Goal: Transaction & Acquisition: Purchase product/service

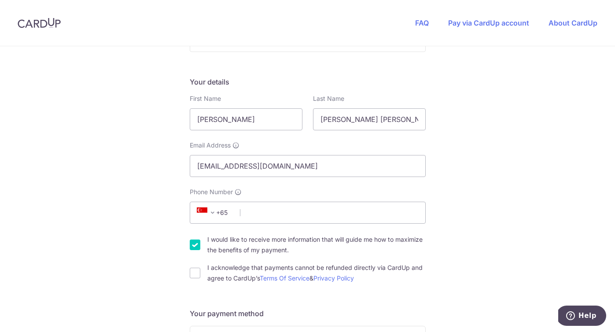
scroll to position [121, 0]
click at [196, 276] on input "I acknowledge that payments cannot be refunded directly via CardUp and agree to…" at bounding box center [195, 272] width 11 height 11
checkbox input "true"
click at [196, 246] on input "I would like to receive more information that will guide me how to maximize the…" at bounding box center [195, 244] width 11 height 11
checkbox input "false"
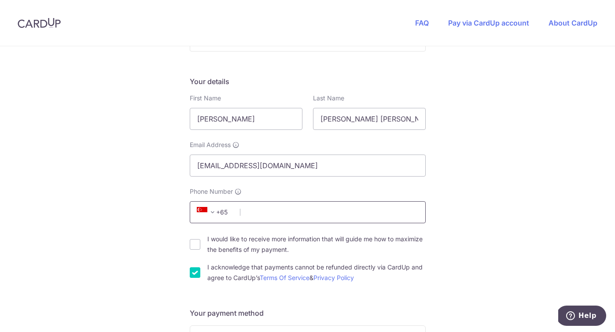
click at [273, 207] on input "Phone Number" at bounding box center [308, 212] width 236 height 22
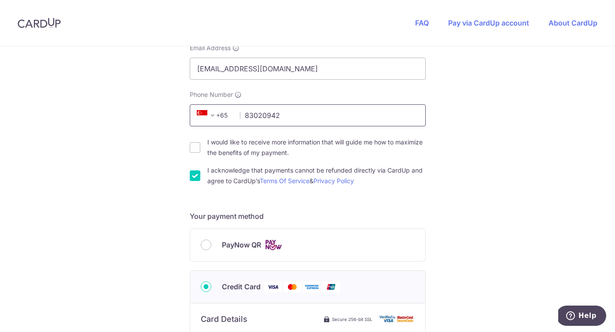
scroll to position [222, 0]
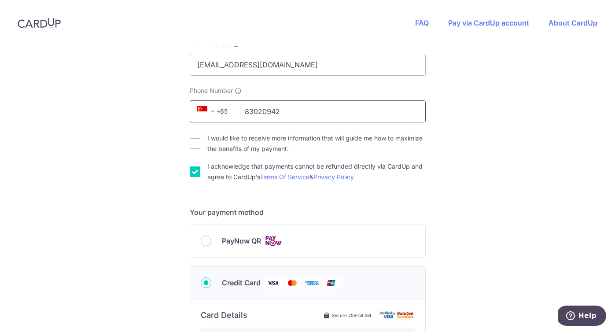
type input "83020942"
click at [488, 181] on div "You are paying HEI HOMES PTE LTD HEI HOMES PTE LTD uses CardUp to accept paymen…" at bounding box center [307, 272] width 615 height 895
click at [211, 242] on div "PayNow QR" at bounding box center [308, 241] width 214 height 11
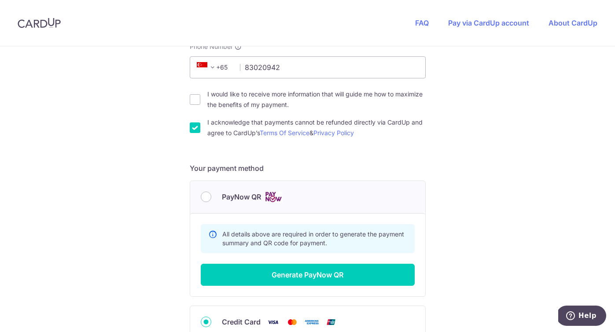
scroll to position [270, 0]
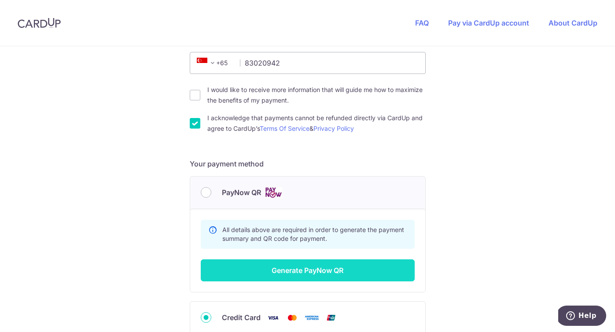
click at [358, 266] on button "Generate PayNow QR" at bounding box center [308, 270] width 214 height 22
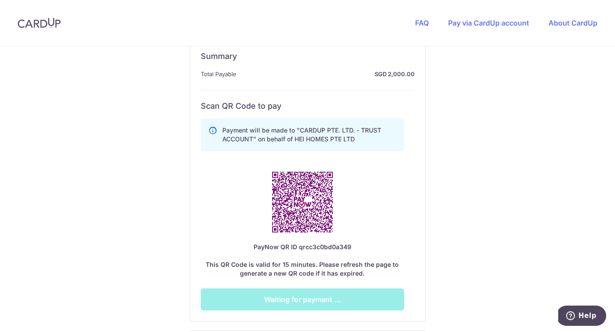
scroll to position [451, 0]
